Goal: Task Accomplishment & Management: Complete application form

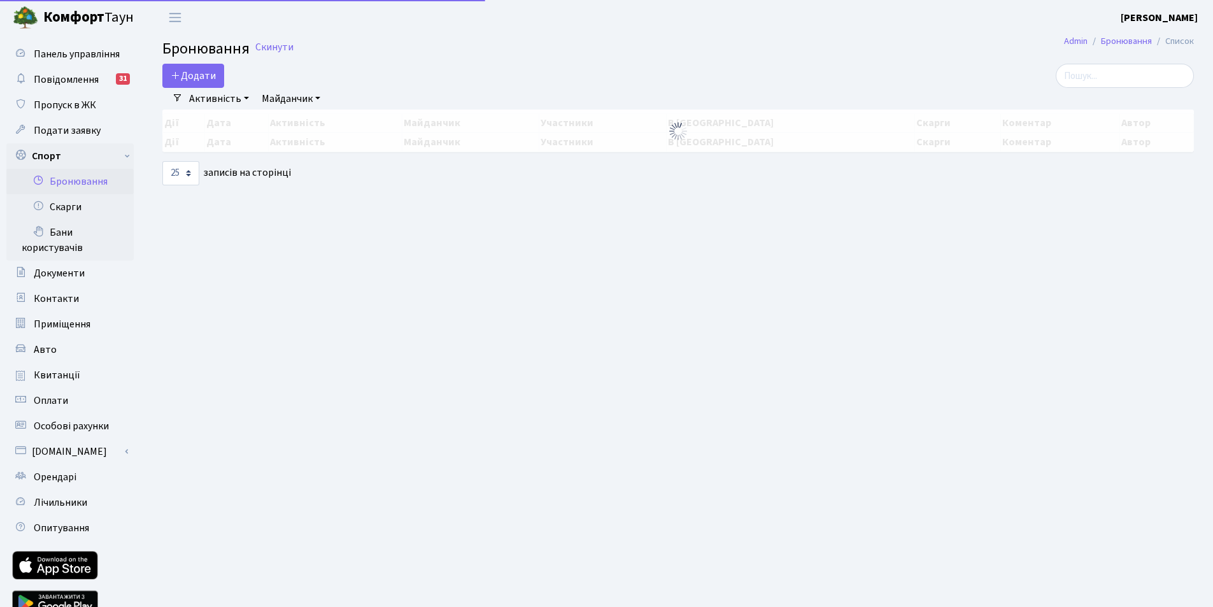
select select "25"
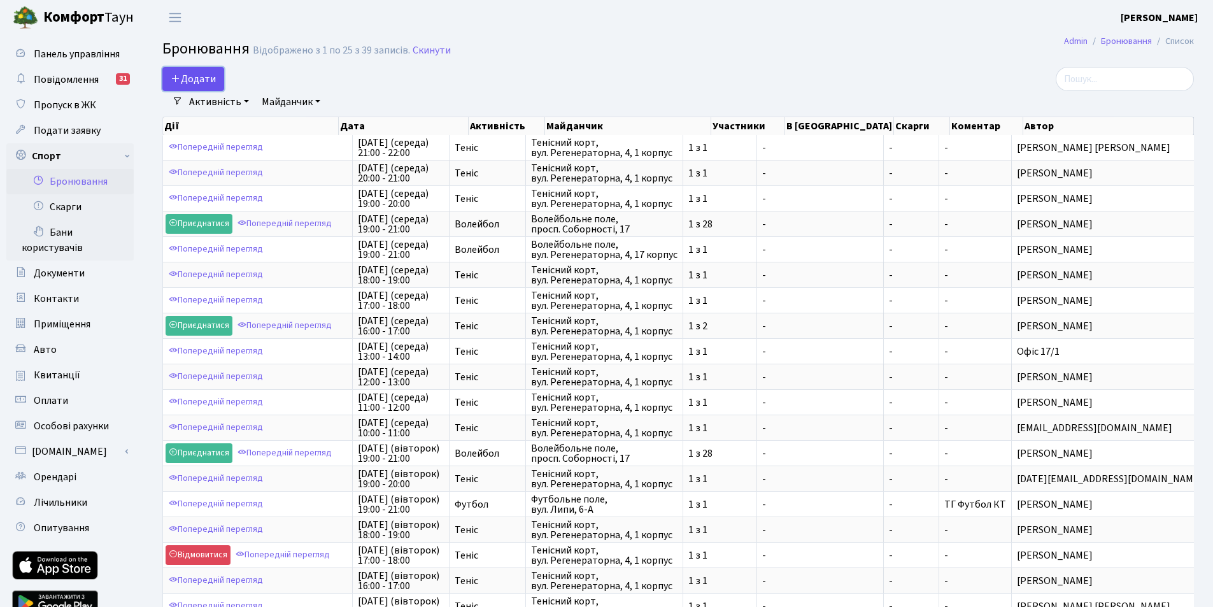
click at [201, 74] on button "Додати" at bounding box center [193, 79] width 62 height 24
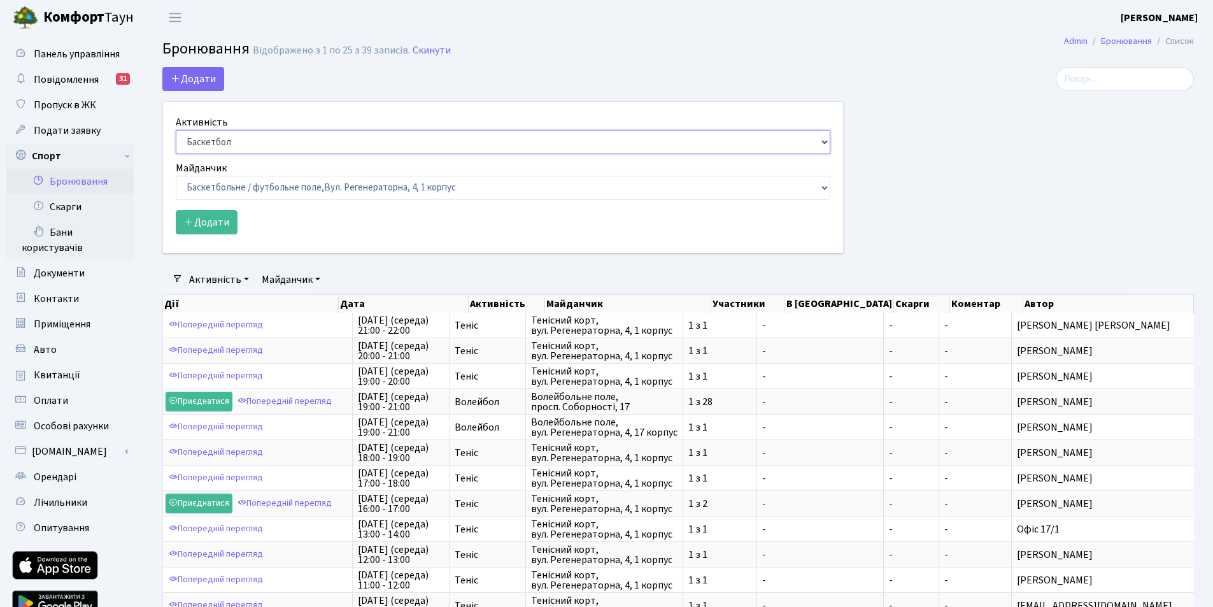
click at [211, 138] on select "Баскетбол Волейбол Йога Катання на роликах Настільний теніс Теніс Футбол Фітнес" at bounding box center [503, 142] width 655 height 24
select select "1"
click at [176, 130] on select "Баскетбол Волейбол Йога Катання на роликах Настільний теніс Теніс Футбол Фітнес" at bounding box center [503, 142] width 655 height 24
click at [216, 183] on select "Баскетбольне / футбольне поле, Вул. Регенераторна, 4, 1 корпус Баскетбольне пол…" at bounding box center [503, 188] width 655 height 24
select select "1"
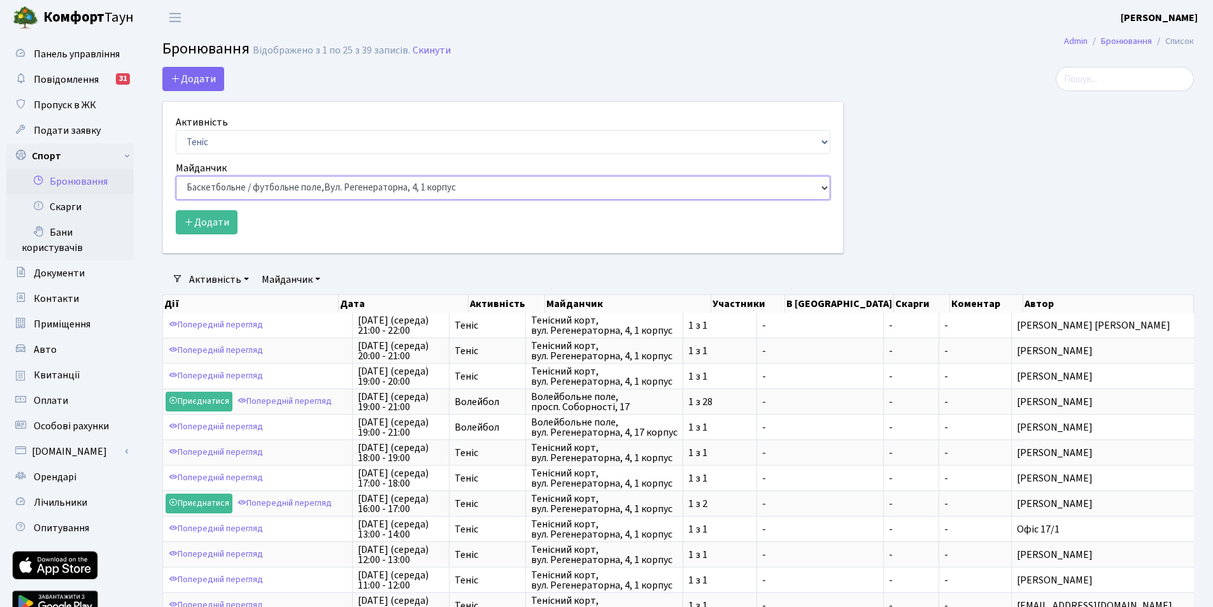
click at [176, 176] on select "Баскетбольне / футбольне поле, Вул. Регенераторна, 4, 1 корпус Баскетбольне пол…" at bounding box center [503, 188] width 655 height 24
click at [211, 223] on button "Додати" at bounding box center [207, 222] width 62 height 24
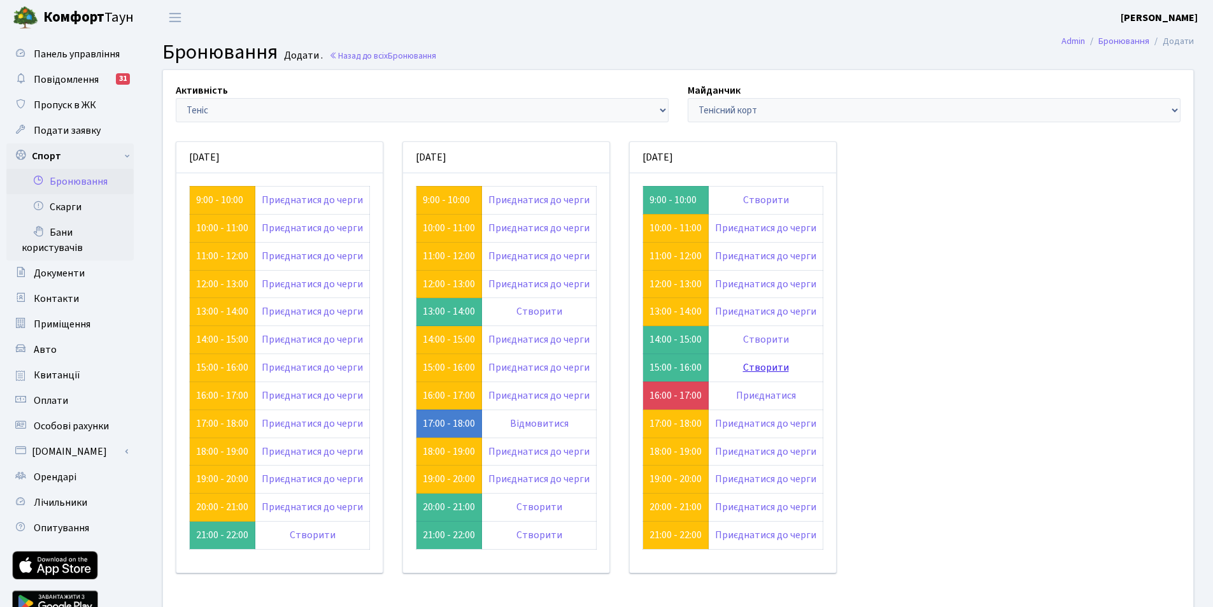
click at [760, 369] on link "Створити" at bounding box center [766, 367] width 46 height 14
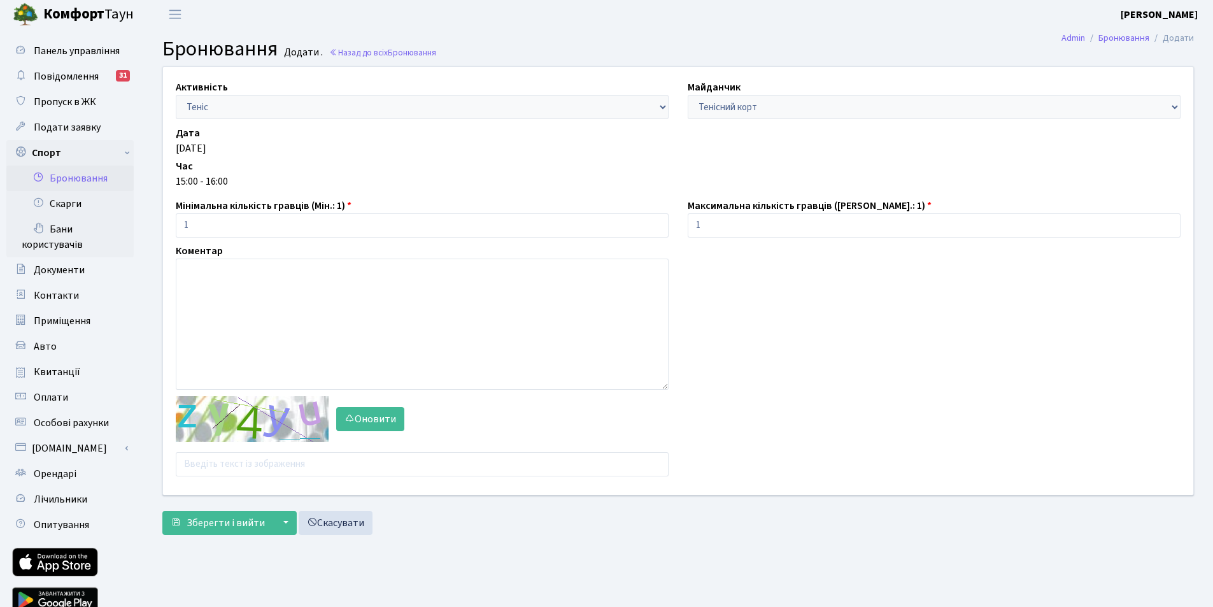
scroll to position [58, 0]
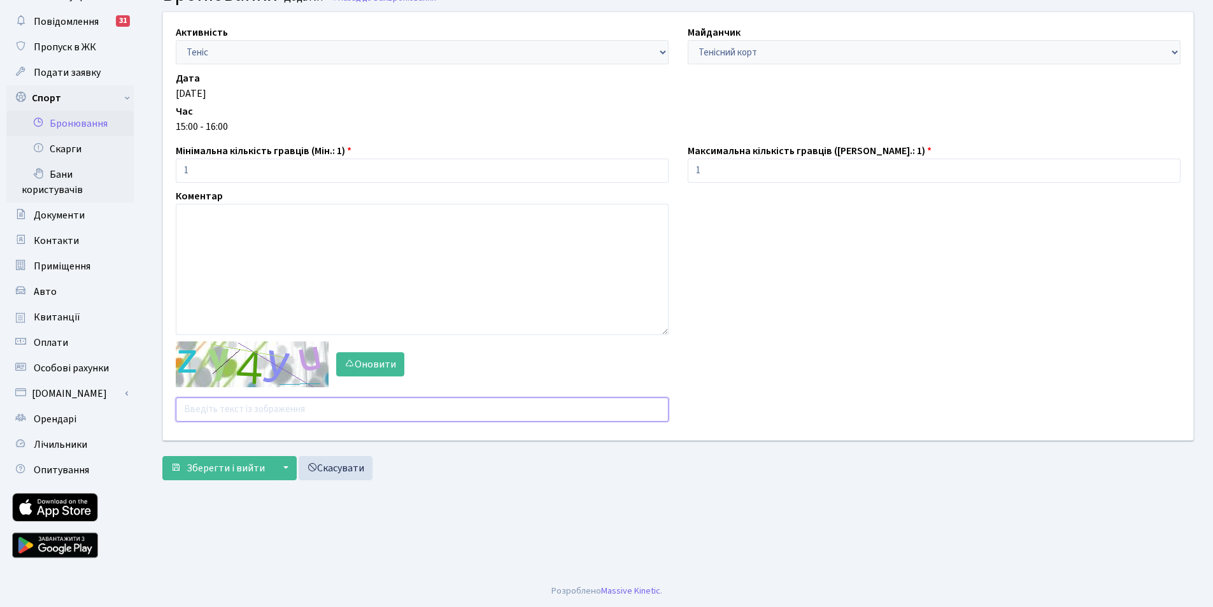
click at [216, 404] on input "text" at bounding box center [422, 409] width 493 height 24
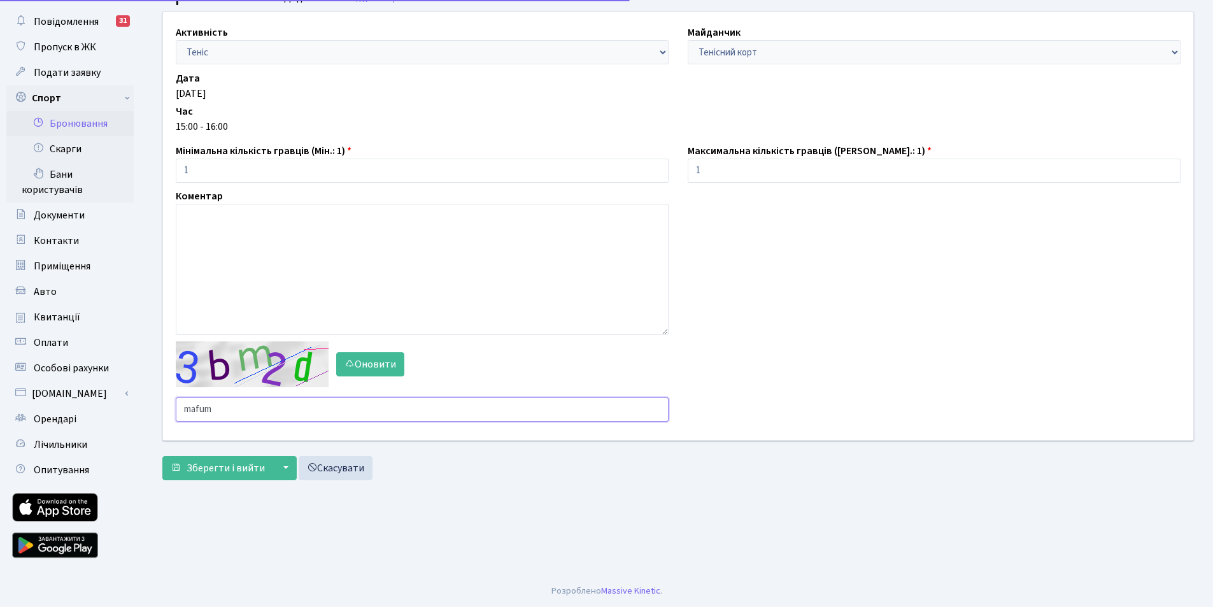
type input "mafum"
click at [162, 456] on button "Зберегти і вийти" at bounding box center [217, 468] width 111 height 24
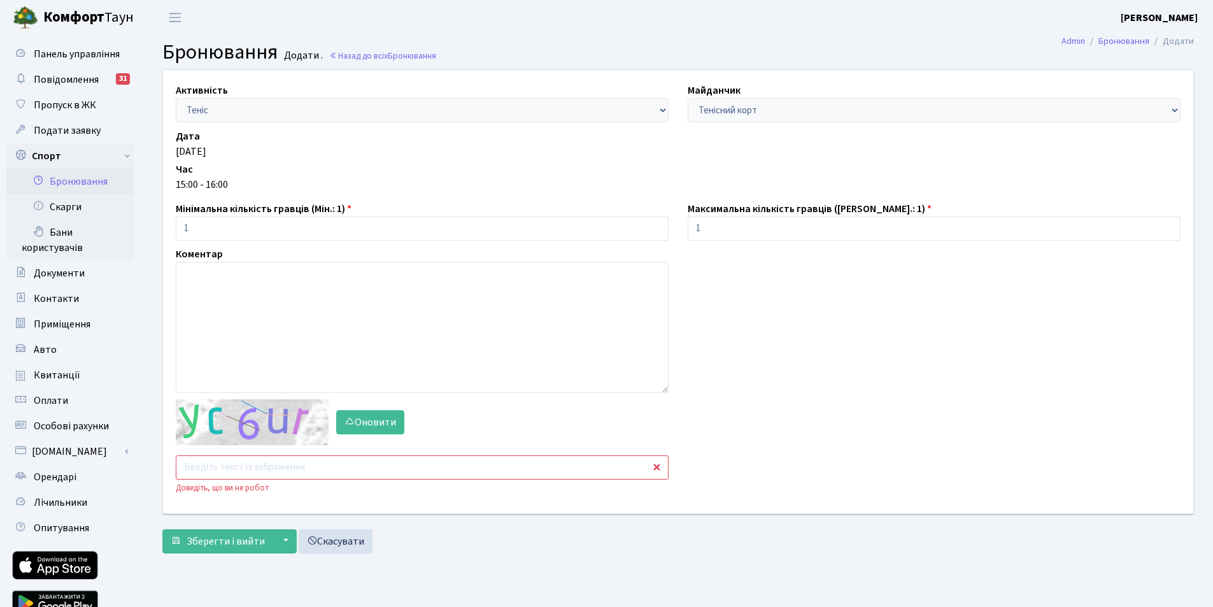
click at [229, 460] on input "text" at bounding box center [422, 467] width 493 height 24
type input "r"
type input "ffyx7"
click at [162, 529] on button "Зберегти і вийти" at bounding box center [217, 541] width 111 height 24
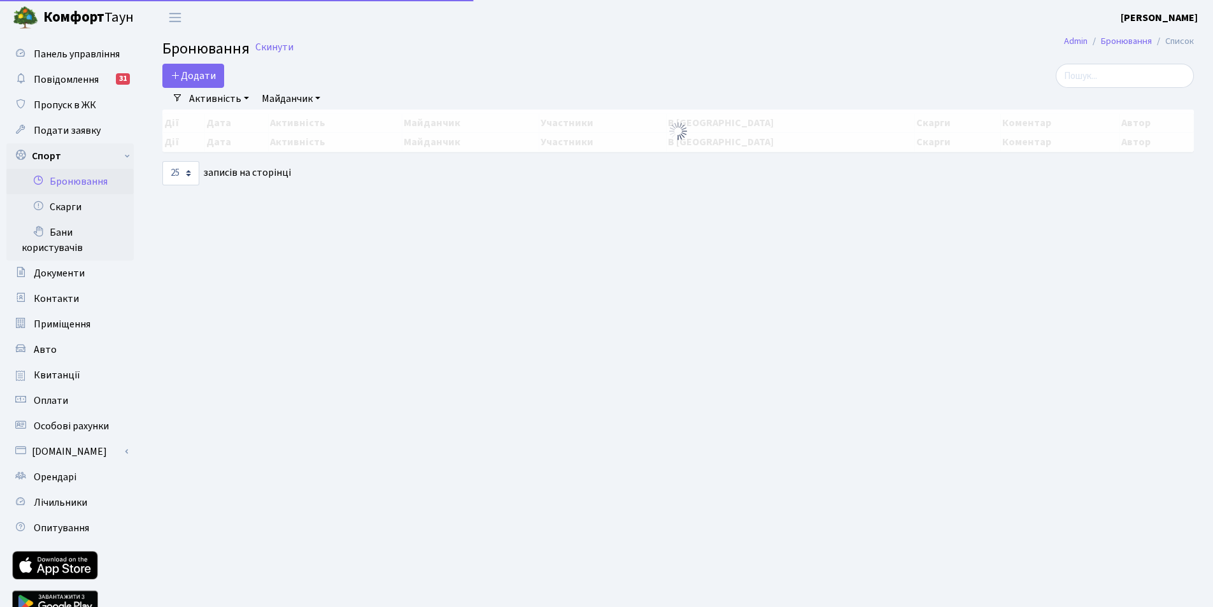
select select "25"
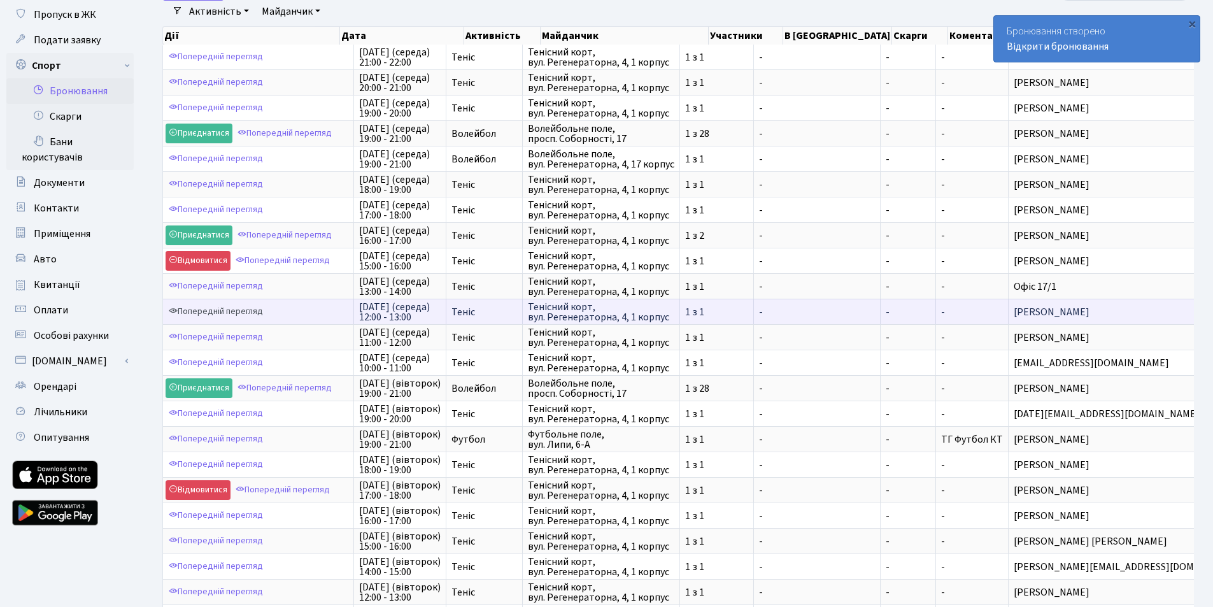
scroll to position [251, 0]
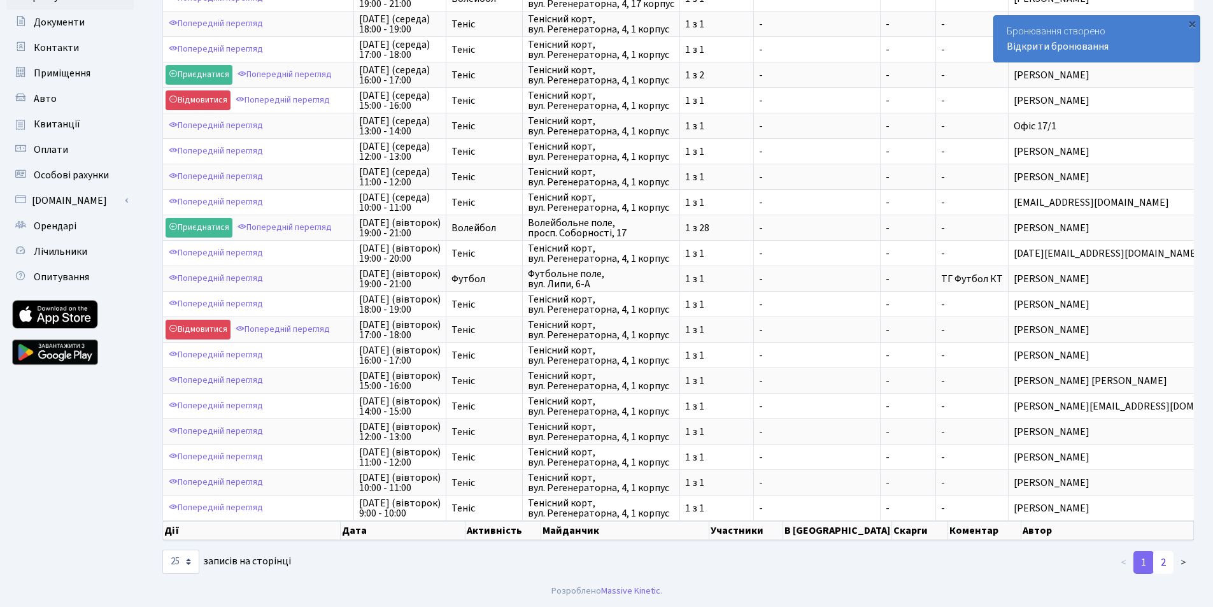
click at [1165, 559] on link "2" at bounding box center [1163, 562] width 20 height 23
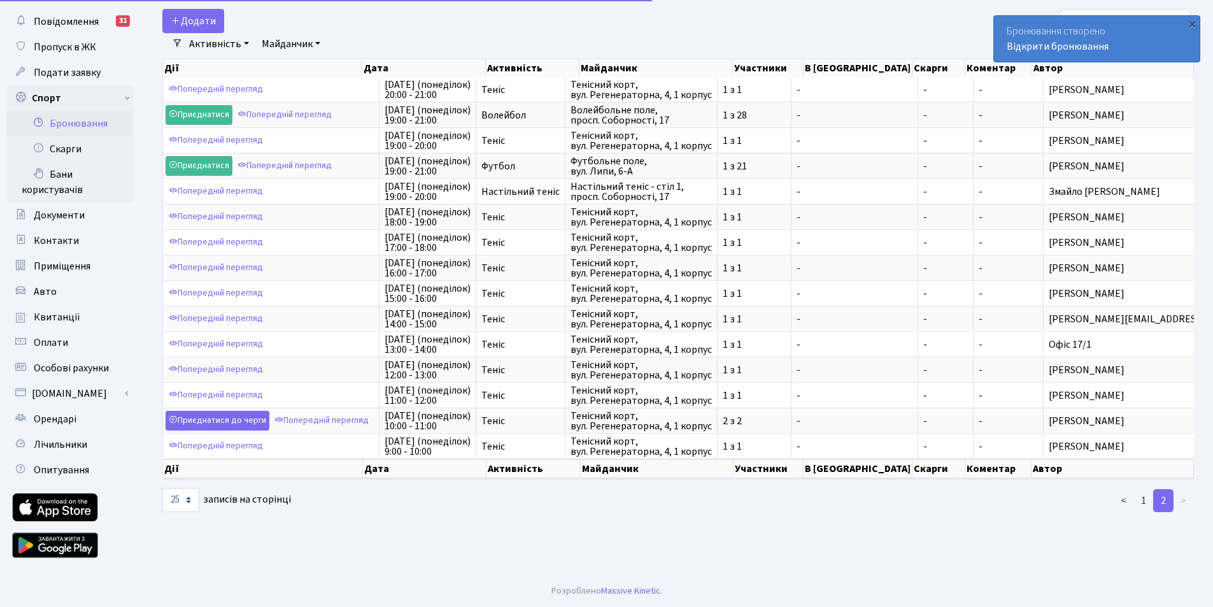
scroll to position [58, 0]
